Goal: Task Accomplishment & Management: Manage account settings

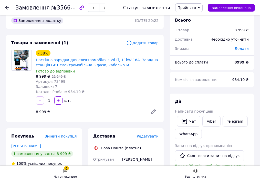
scroll to position [30, 0]
drag, startPoint x: 61, startPoint y: 41, endPoint x: 64, endPoint y: 61, distance: 19.7
click at [64, 61] on div "Onepro Ваш ID: 4029967 Сайт Onepro Кабінет покупця Перевірити стан системи Стор…" at bounding box center [130, 180] width 260 height 378
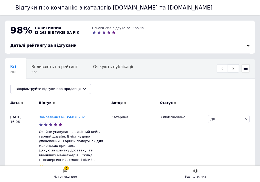
drag, startPoint x: 59, startPoint y: 64, endPoint x: 63, endPoint y: 34, distance: 29.6
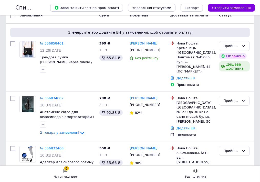
scroll to position [36, 0]
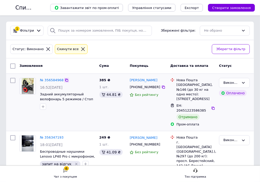
click at [69, 80] on icon at bounding box center [67, 80] width 4 height 4
click at [64, 80] on link "№ 356584968" at bounding box center [52, 80] width 24 height 4
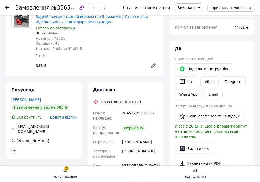
scroll to position [232, 0]
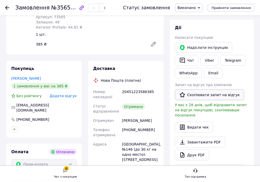
click at [218, 100] on button "Скопіювати запит на відгук" at bounding box center [209, 94] width 69 height 11
click at [9, 5] on div at bounding box center [7, 7] width 4 height 5
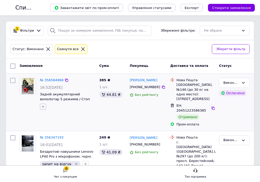
click at [45, 107] on icon "button" at bounding box center [43, 106] width 4 height 4
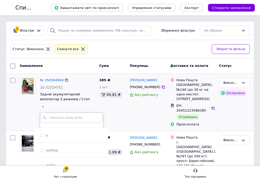
checkbox input "true"
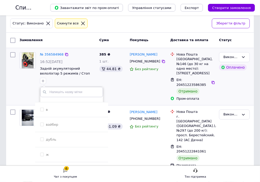
scroll to position [103, 0]
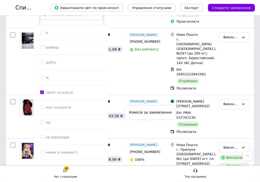
click at [136, 112] on div "Комісія за замовлення" at bounding box center [150, 111] width 51 height 13
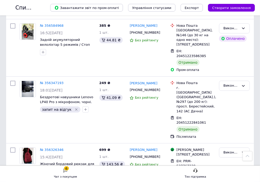
scroll to position [51, 0]
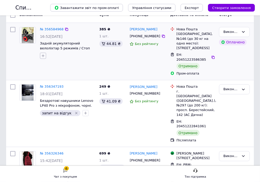
click at [45, 54] on icon "button" at bounding box center [43, 56] width 4 height 4
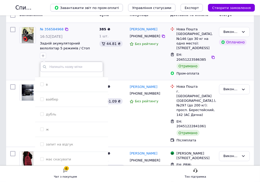
click at [73, 142] on label "запит на відгук" at bounding box center [59, 144] width 27 height 4
checkbox input "true"
